Goal: Transaction & Acquisition: Purchase product/service

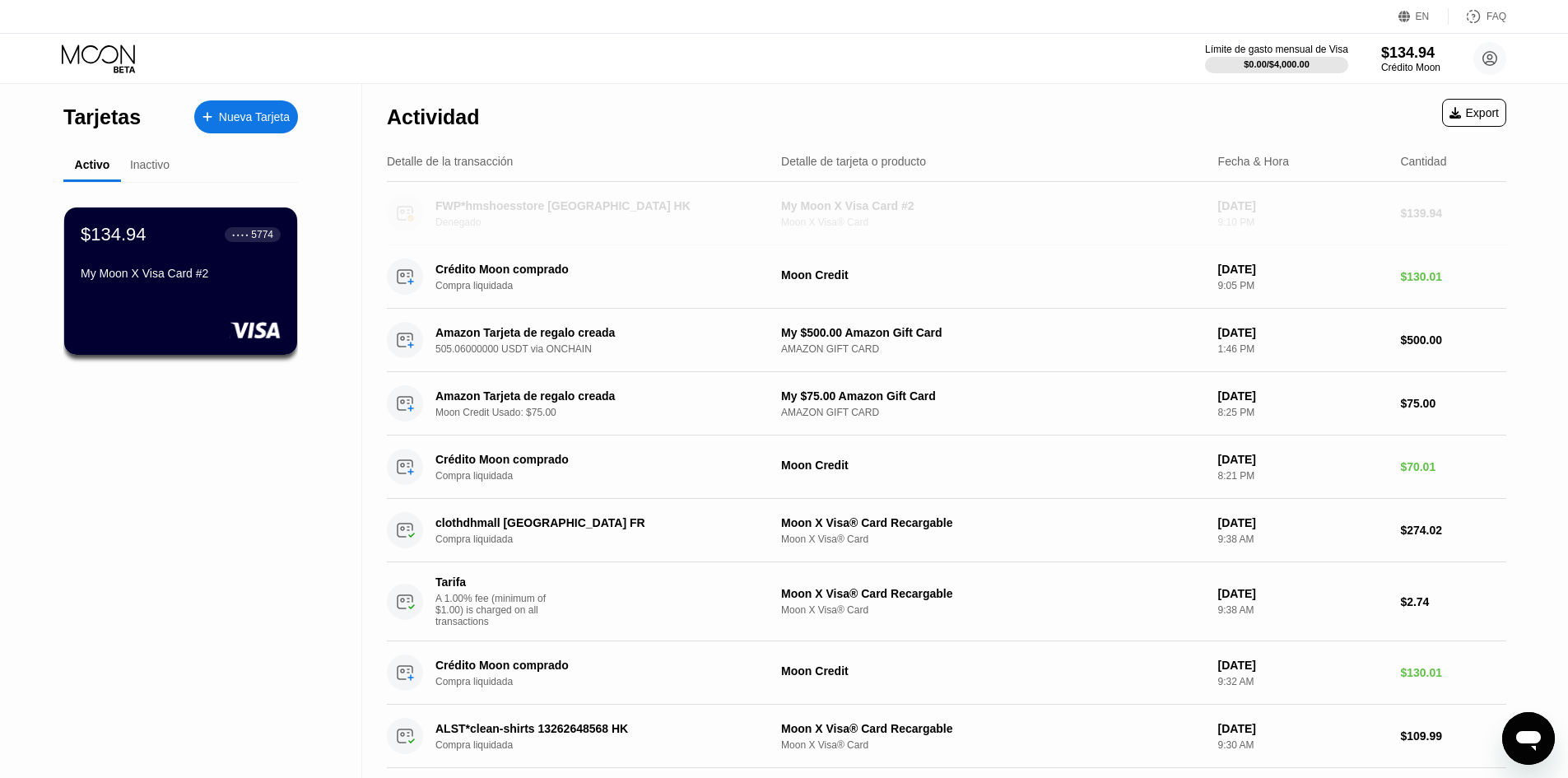
drag, startPoint x: 1456, startPoint y: 226, endPoint x: 1431, endPoint y: 227, distance: 25.0
click at [1429, 225] on div "FWP*hmshoesstore Hong Kong HK Denegado My Moon X Visa Card #2 Moon X Visa® Card…" at bounding box center [946, 214] width 1119 height 63
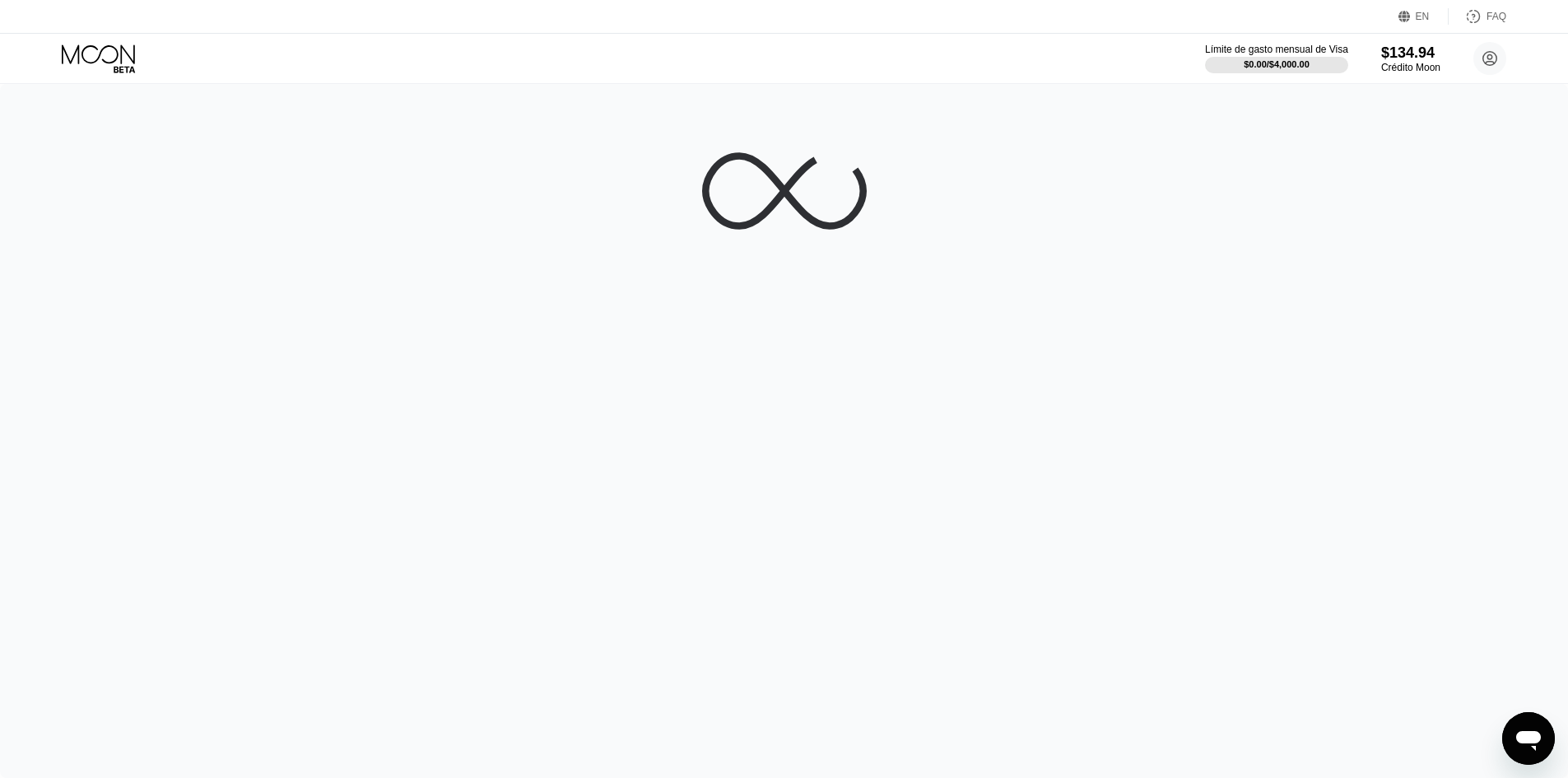
drag, startPoint x: 1509, startPoint y: 227, endPoint x: 892, endPoint y: 89, distance: 632.2
click at [1442, 223] on div at bounding box center [784, 430] width 1568 height 693
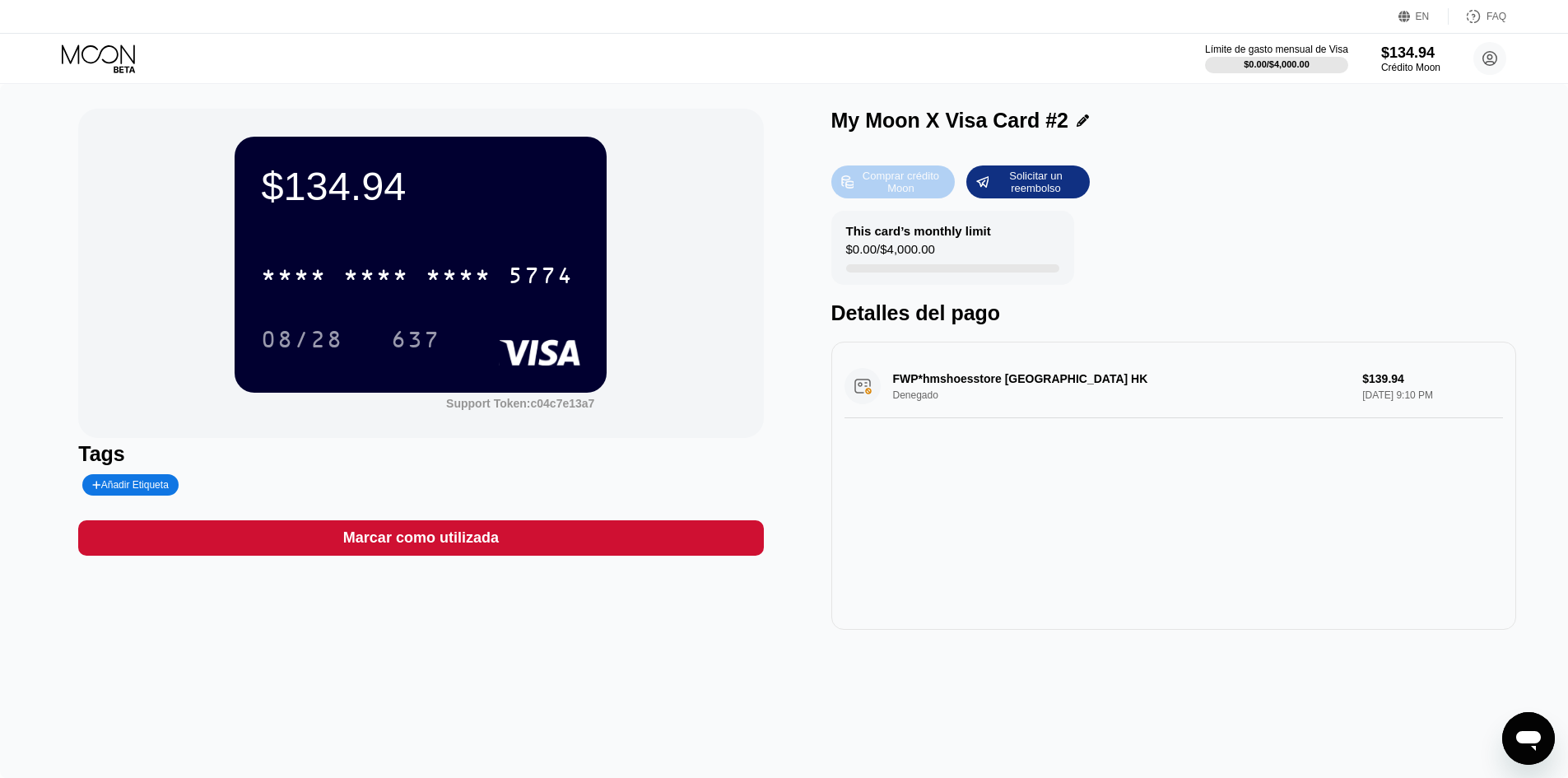
click at [899, 188] on div "Comprar crédito Moon" at bounding box center [900, 181] width 90 height 26
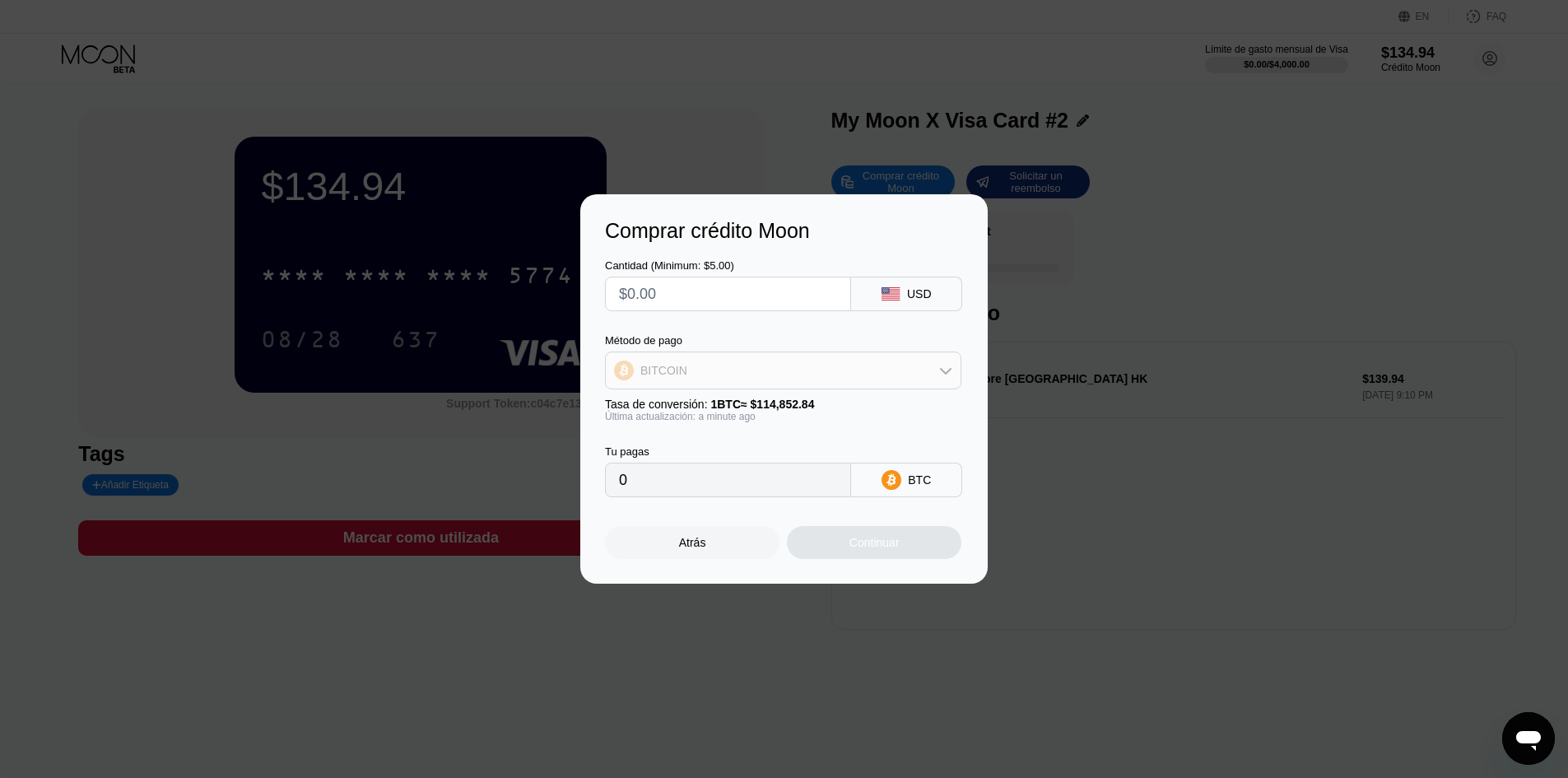
click at [778, 373] on div "BITCOIN" at bounding box center [783, 370] width 354 height 33
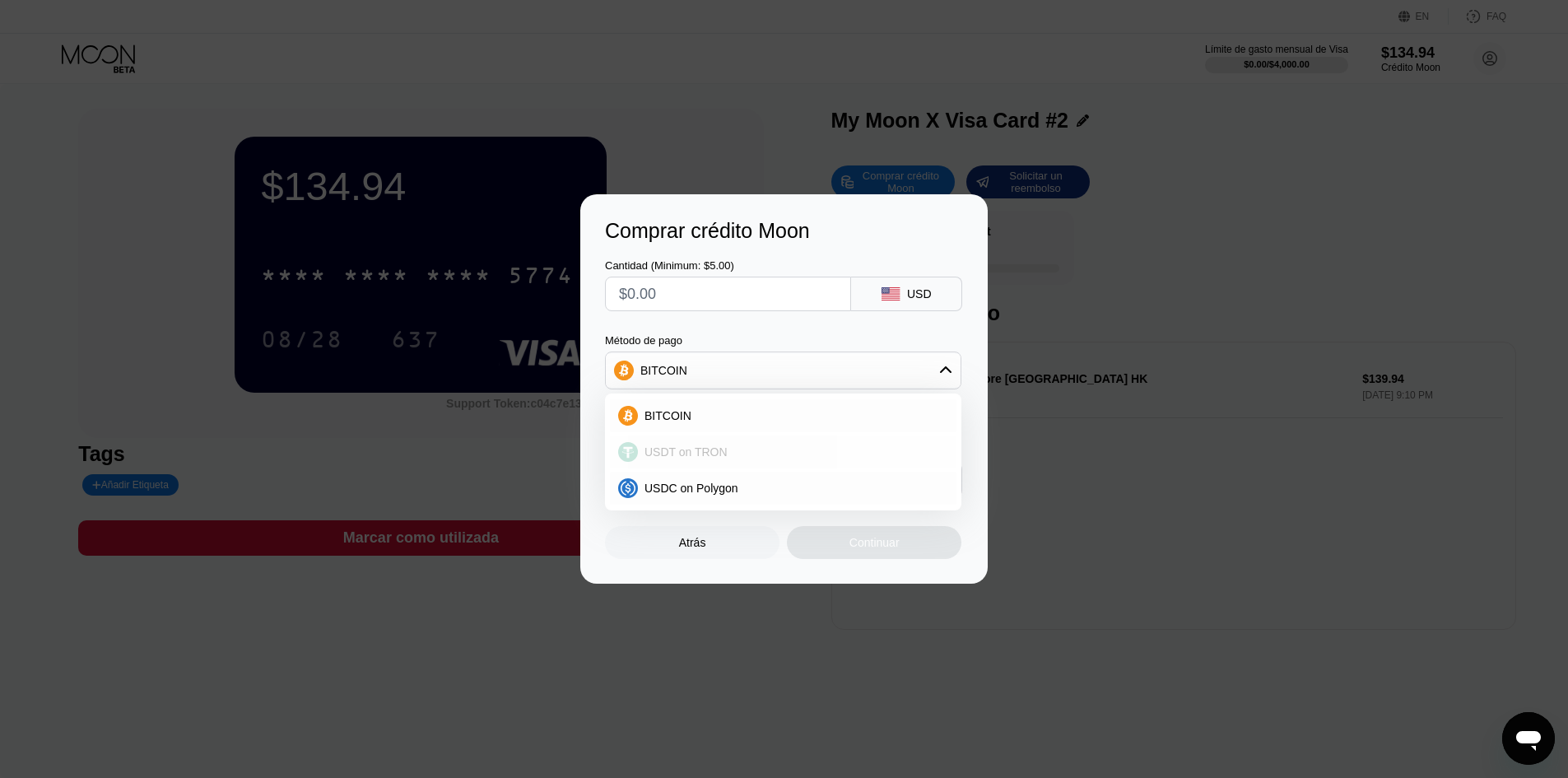
click at [713, 448] on span "USDT on TRON" at bounding box center [686, 452] width 83 height 14
type input "0.00"
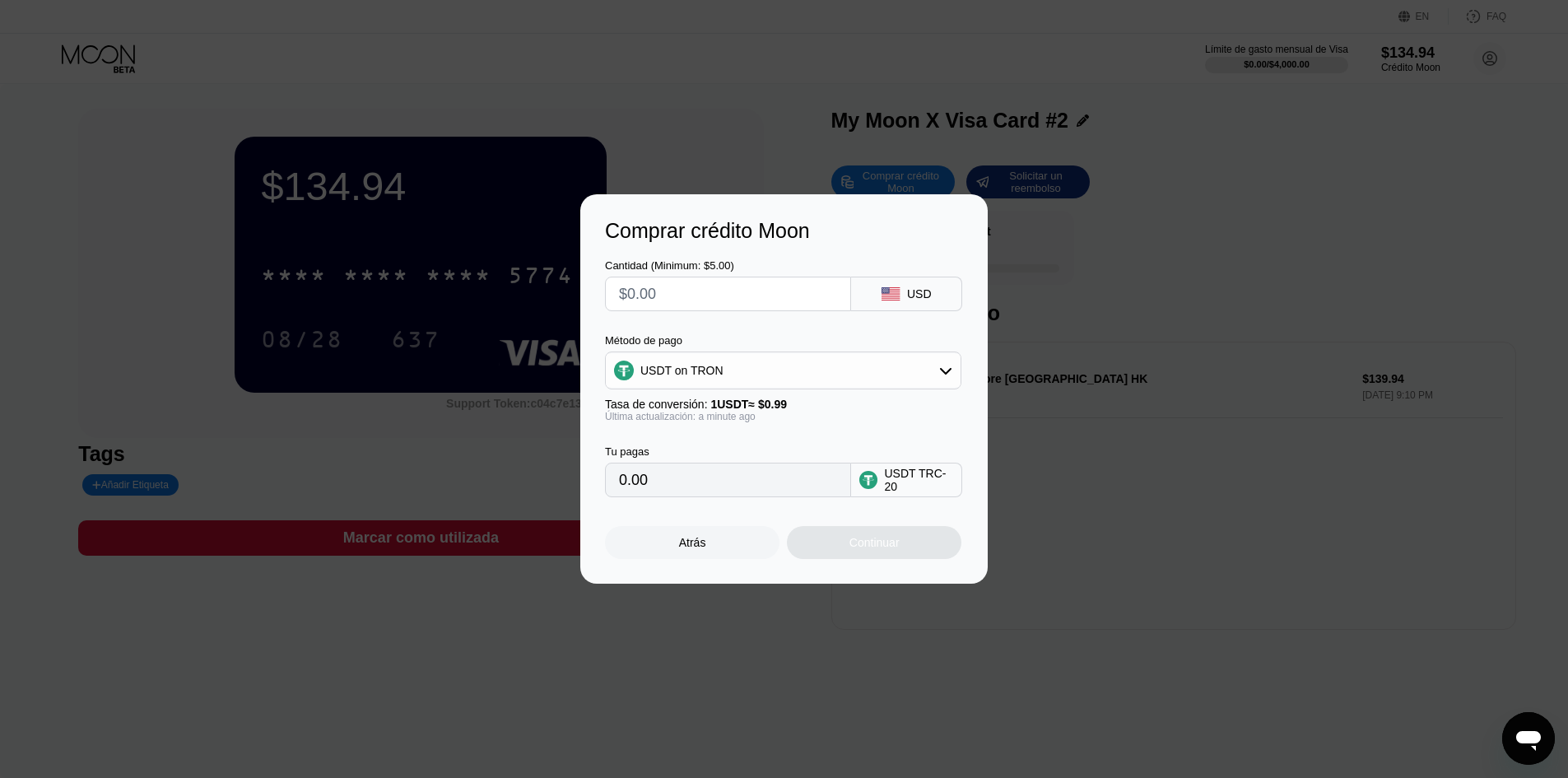
click at [763, 292] on input "text" at bounding box center [728, 294] width 218 height 33
type input "$1"
type input "1.01"
type input "$10"
type input "10.10"
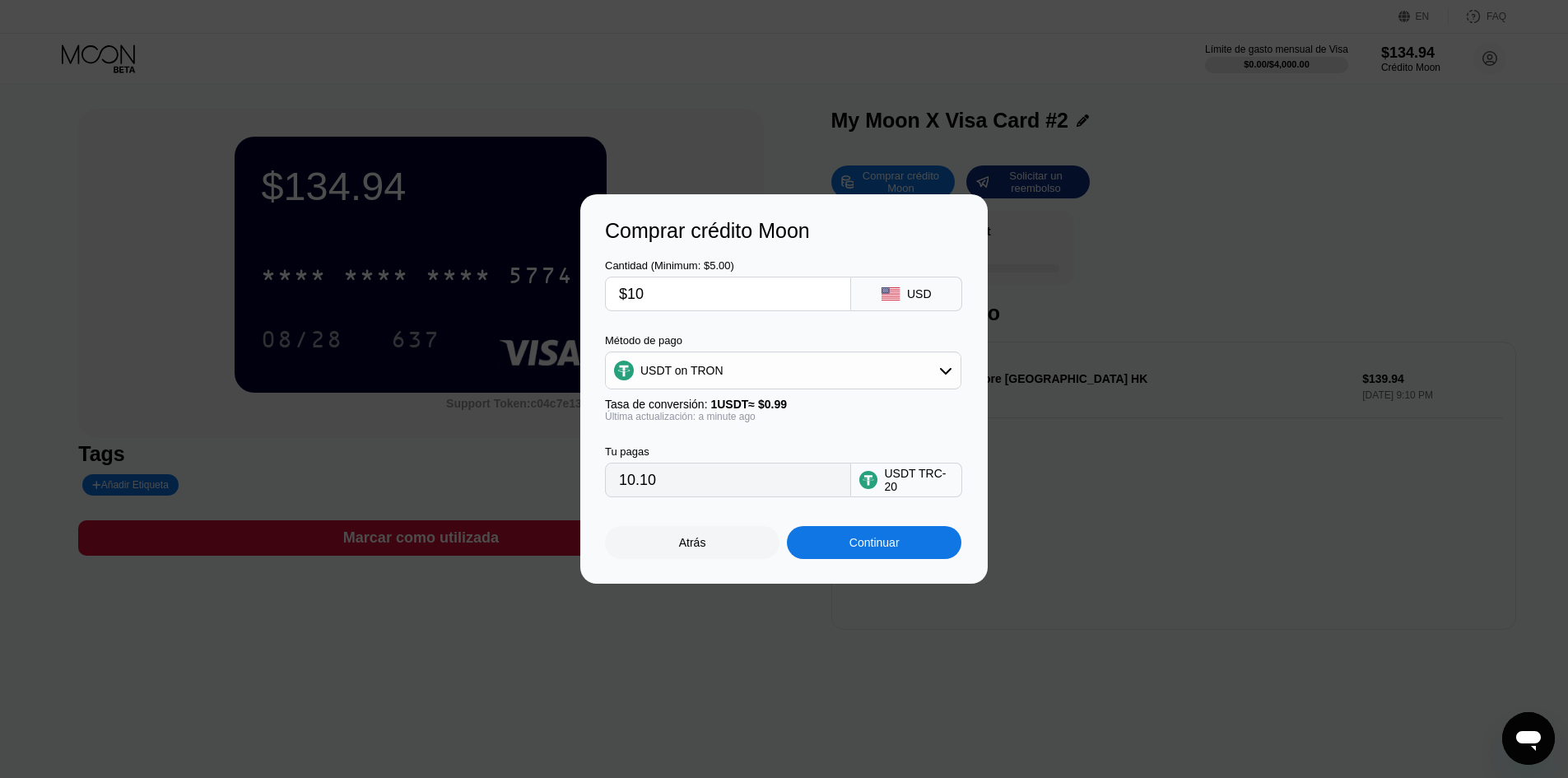
type input "$10"
click at [858, 549] on div "Continuar" at bounding box center [875, 542] width 50 height 14
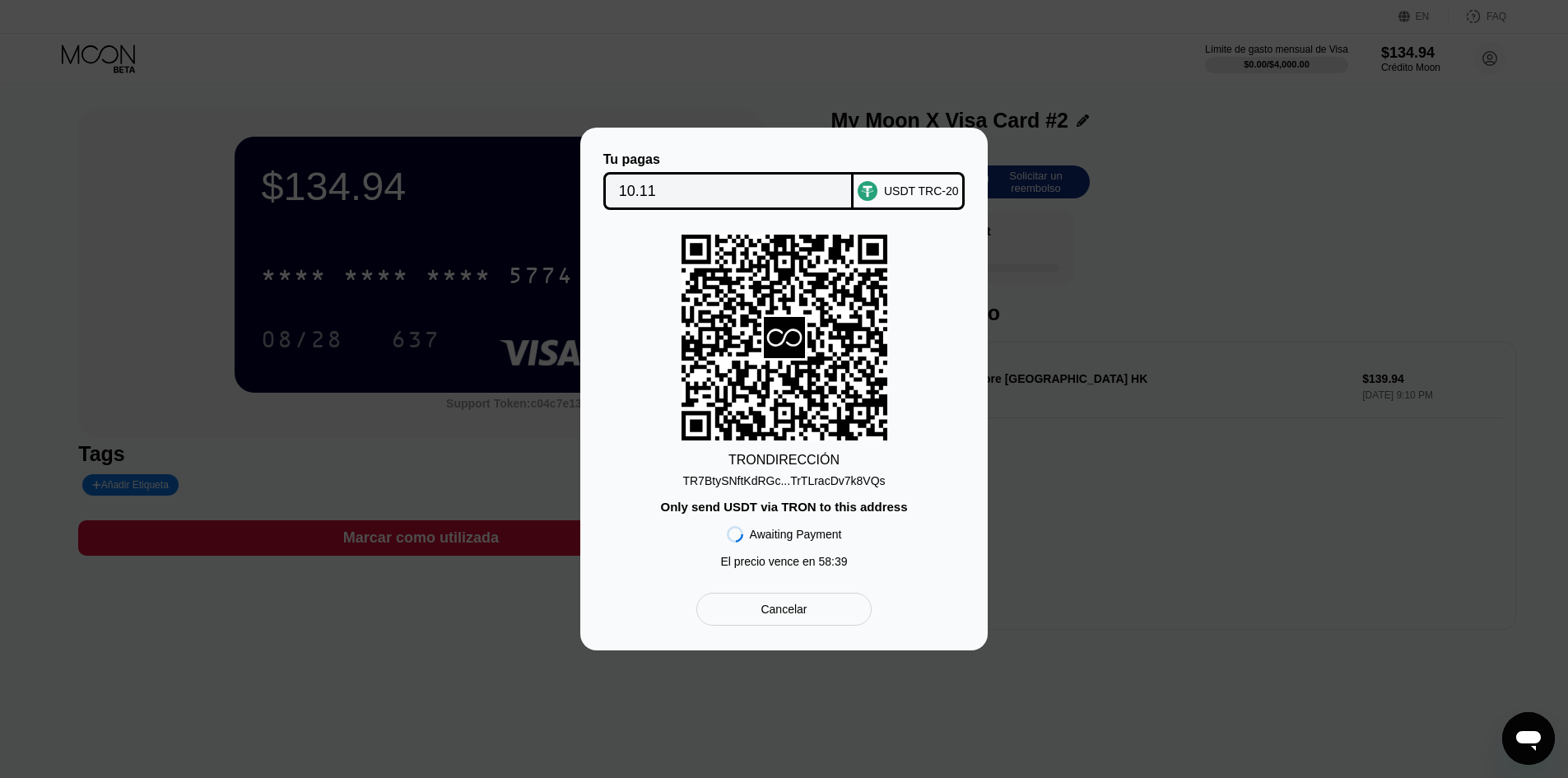
click at [851, 475] on div "TR7BtySNftKdRGc...TrTLracDv7k8VQs" at bounding box center [784, 481] width 203 height 14
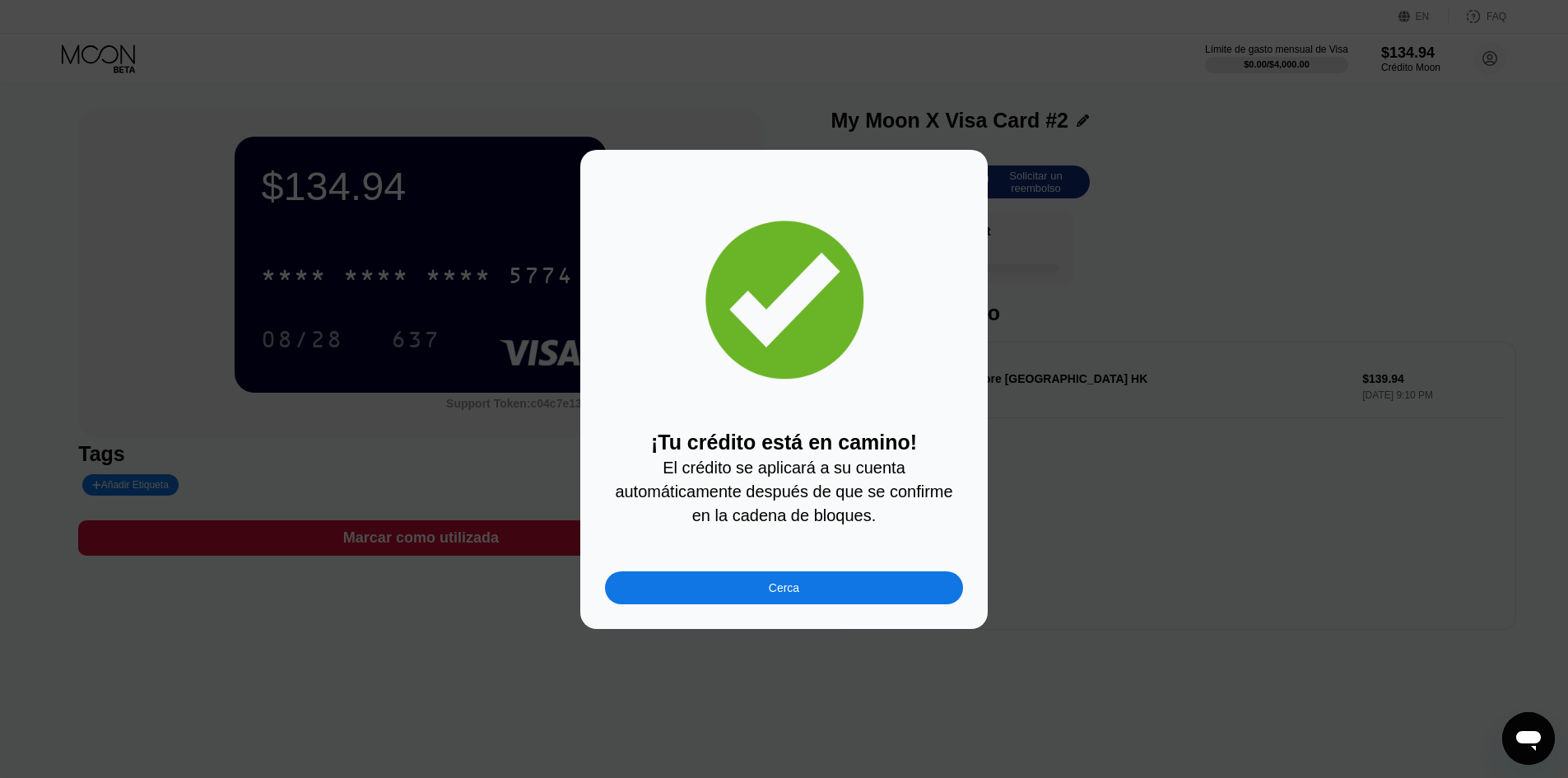
click at [816, 600] on div "Cerca" at bounding box center [784, 587] width 358 height 33
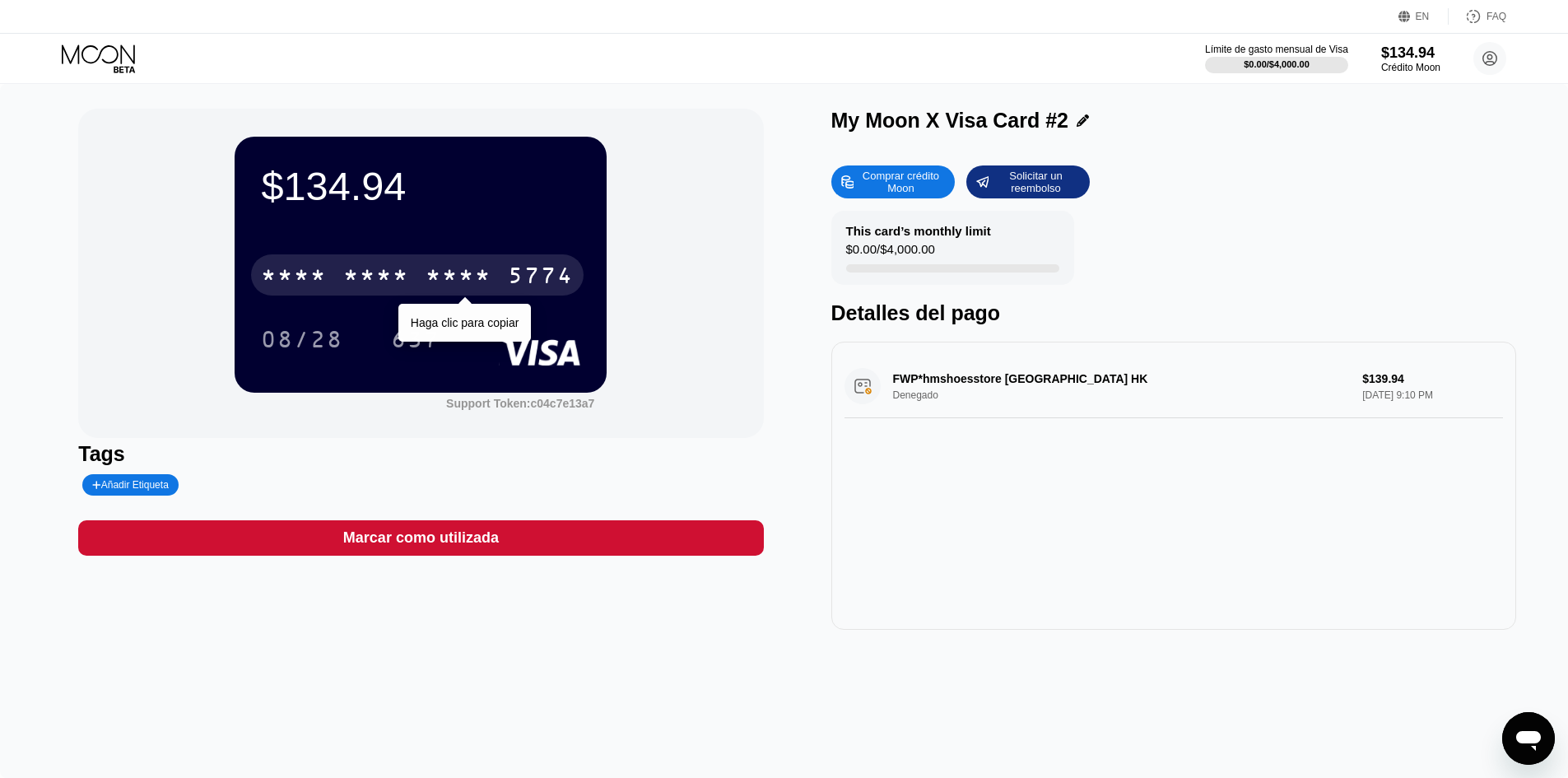
click at [444, 276] on div "* * * *" at bounding box center [458, 277] width 66 height 26
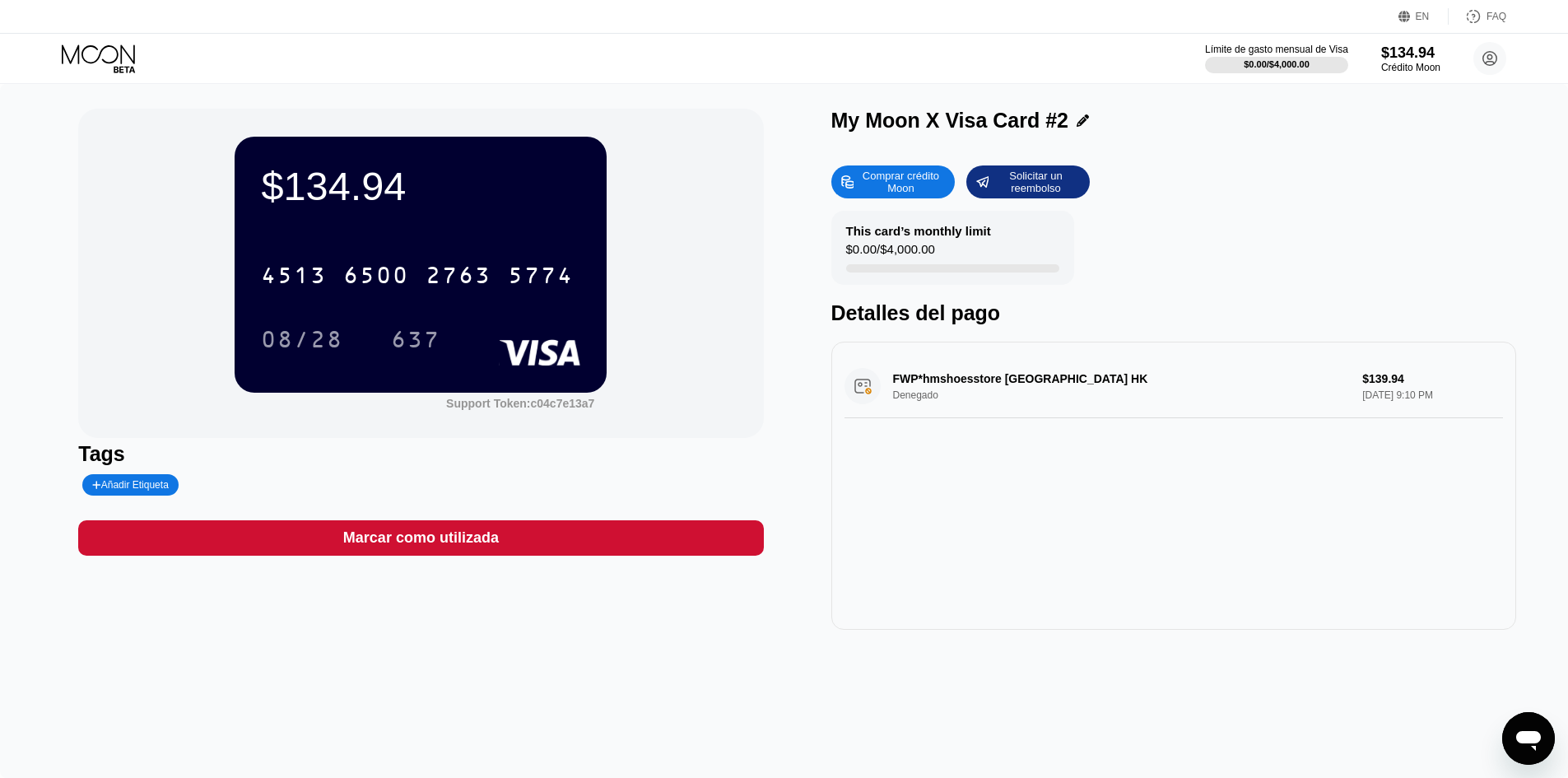
click at [96, 53] on icon at bounding box center [99, 59] width 77 height 29
